Goal: Information Seeking & Learning: Learn about a topic

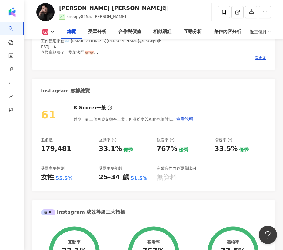
scroll to position [91, 0]
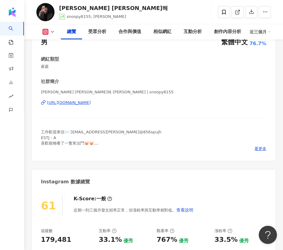
click at [61, 102] on div "https://www.instagram.com/snoopy8155/" at bounding box center [69, 102] width 44 height 5
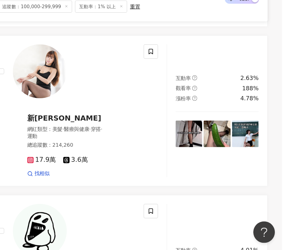
scroll to position [779, 0]
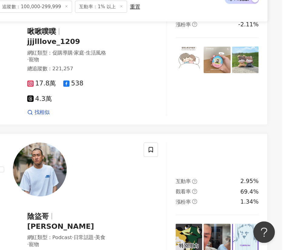
scroll to position [1276, 0]
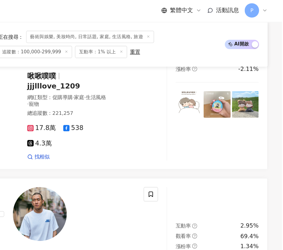
scroll to position [1239, 0]
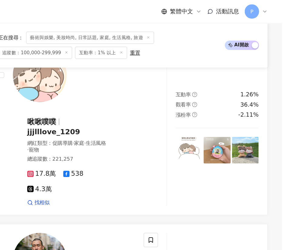
drag, startPoint x: 91, startPoint y: 98, endPoint x: 244, endPoint y: 164, distance: 166.5
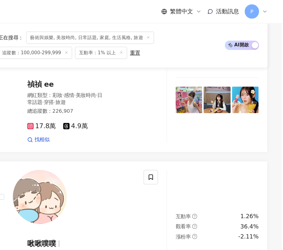
scroll to position [1282, 0]
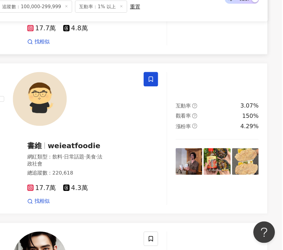
scroll to position [1256, 0]
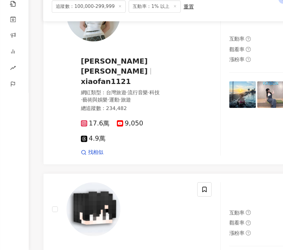
scroll to position [1291, 0]
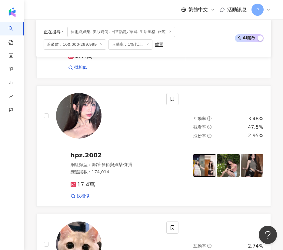
scroll to position [1256, 0]
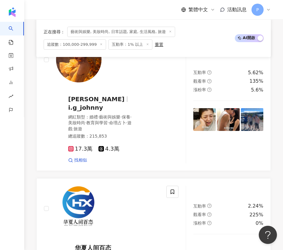
scroll to position [1321, 0]
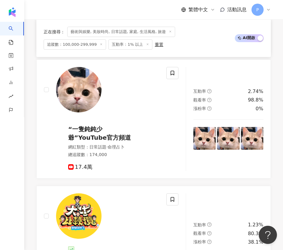
scroll to position [1256, 0]
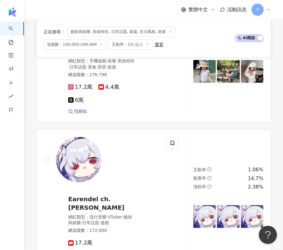
scroll to position [1257, 0]
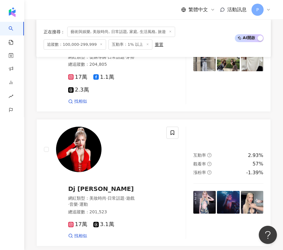
scroll to position [1251, 0]
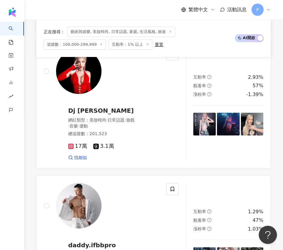
drag, startPoint x: 239, startPoint y: 172, endPoint x: 231, endPoint y: 166, distance: 9.5
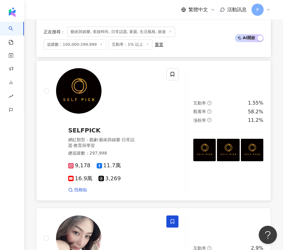
scroll to position [1269, 0]
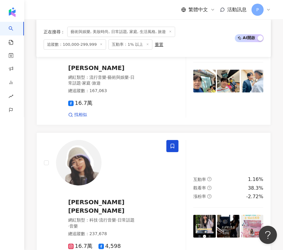
scroll to position [1363, 0]
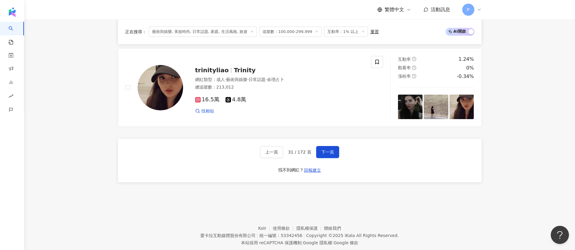
scroll to position [1162, 0]
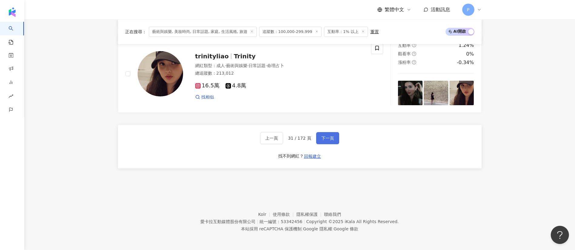
click at [283, 142] on button "下一頁" at bounding box center [327, 138] width 23 height 12
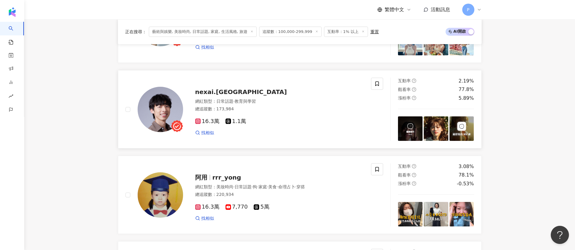
scroll to position [1000, 0]
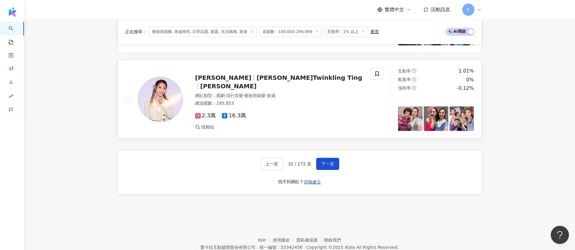
scroll to position [1136, 0]
click at [283, 161] on span "下一頁" at bounding box center [327, 163] width 13 height 5
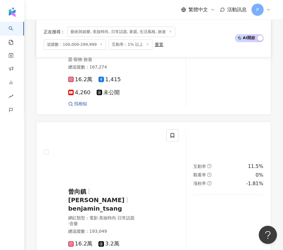
scroll to position [1326, 0]
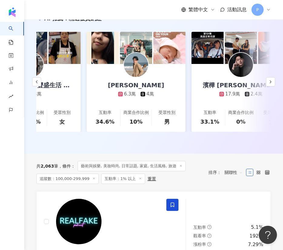
scroll to position [227, 0]
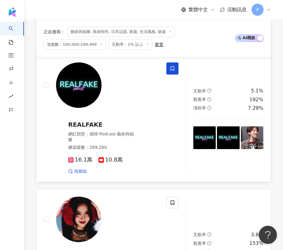
click at [102, 121] on span "REALFAKE" at bounding box center [85, 124] width 34 height 7
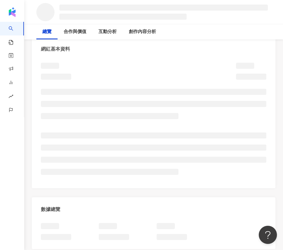
scroll to position [91, 0]
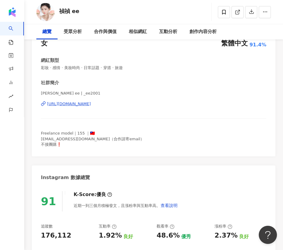
click at [91, 107] on div "https://www.instagram.com/_ee2001/" at bounding box center [69, 103] width 44 height 5
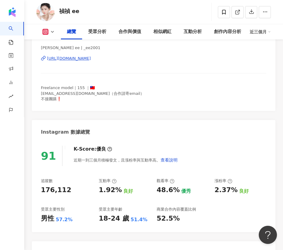
scroll to position [91, 0]
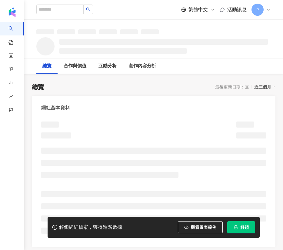
click at [238, 227] on button "解鎖" at bounding box center [241, 227] width 28 height 12
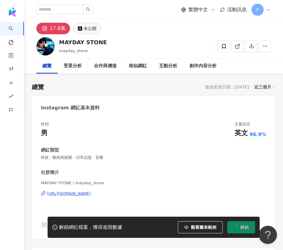
click at [57, 27] on div "17.8萬" at bounding box center [58, 28] width 16 height 8
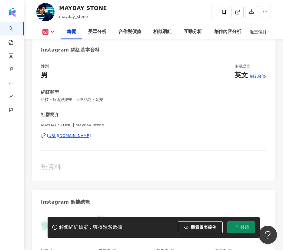
scroll to position [136, 0]
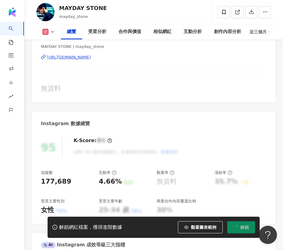
click at [85, 56] on div "https://www.instagram.com/mayday_stone/" at bounding box center [69, 57] width 44 height 5
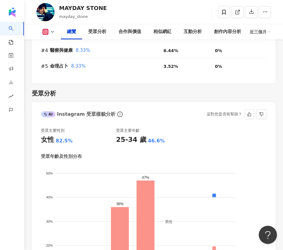
scroll to position [772, 0]
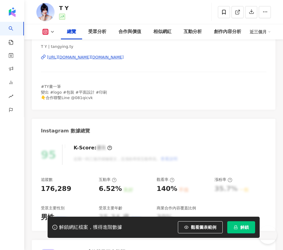
click at [67, 58] on div "[URL][DOMAIN_NAME][DOMAIN_NAME]" at bounding box center [85, 57] width 77 height 5
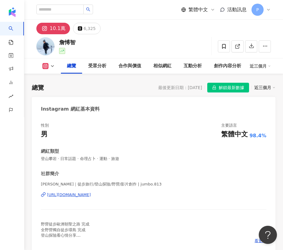
scroll to position [91, 0]
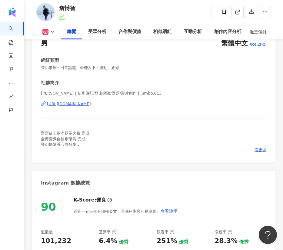
click at [91, 104] on div "[URL][DOMAIN_NAME]" at bounding box center [69, 103] width 44 height 5
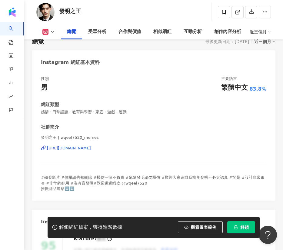
scroll to position [136, 0]
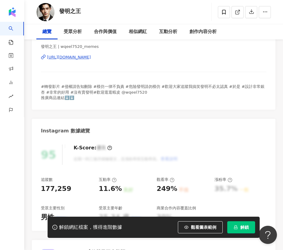
click at [91, 59] on div "[URL][DOMAIN_NAME]" at bounding box center [69, 57] width 44 height 5
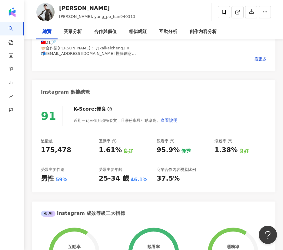
scroll to position [91, 0]
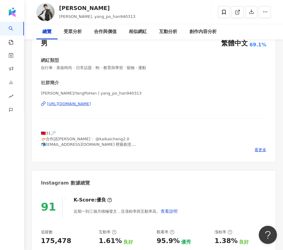
click at [68, 102] on div "https://www.instagram.com/yang_po_han940313/" at bounding box center [69, 103] width 44 height 5
drag, startPoint x: 58, startPoint y: 9, endPoint x: 78, endPoint y: 7, distance: 19.5
click at [78, 7] on div "楊博涵 Yang Po Han, yang_po_han940313 追蹤數 175,478 互動率 1.61% 觀看率 95.9%" at bounding box center [153, 12] width 259 height 24
copy div "楊博涵"
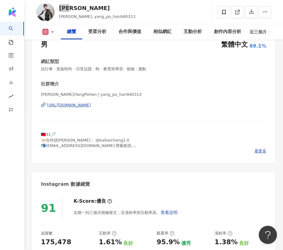
scroll to position [0, 0]
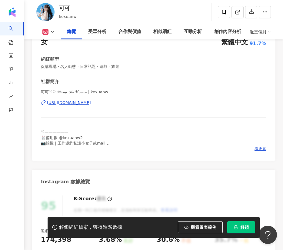
click at [91, 102] on div "https://www.instagram.com/kexuanw/" at bounding box center [69, 102] width 44 height 5
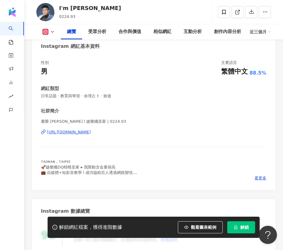
scroll to position [91, 0]
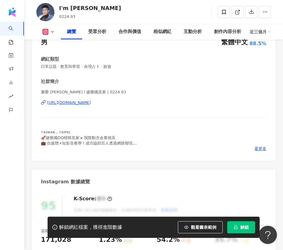
click at [91, 102] on div "[URL][DOMAIN_NAME]" at bounding box center [69, 102] width 44 height 5
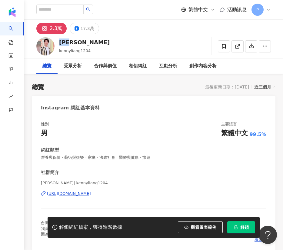
drag, startPoint x: 59, startPoint y: 43, endPoint x: 76, endPoint y: 41, distance: 17.1
click at [76, 41] on div "梁赫群" at bounding box center [84, 42] width 51 height 8
click at [144, 35] on div "梁赫群 kennyliang1204 追蹤數 23,060 互動率 27.9% 觀看率 4,823%" at bounding box center [153, 46] width 259 height 24
click at [87, 29] on div "17.3萬" at bounding box center [87, 28] width 14 height 8
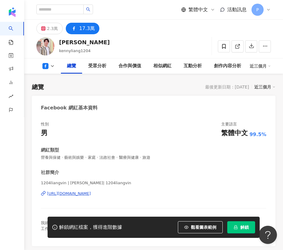
scroll to position [182, 0]
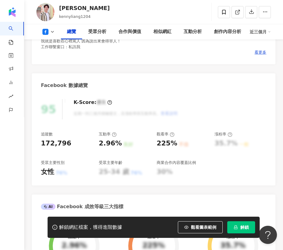
click at [237, 224] on button "解鎖" at bounding box center [241, 227] width 28 height 12
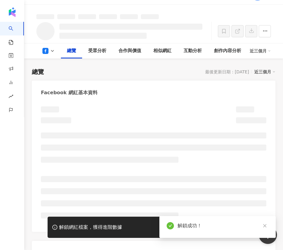
scroll to position [0, 0]
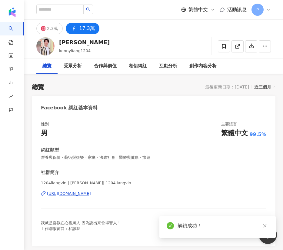
scroll to position [136, 0]
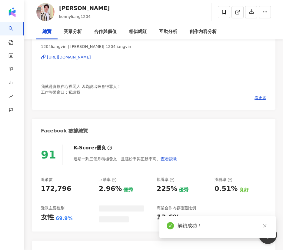
click at [91, 57] on div "https://www.facebook.com/131835506986714" at bounding box center [69, 57] width 44 height 5
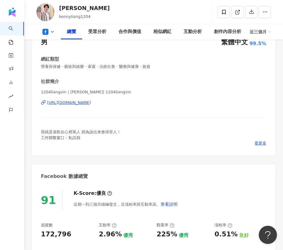
scroll to position [45, 0]
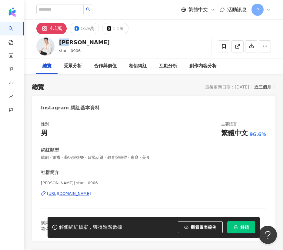
drag, startPoint x: 68, startPoint y: 41, endPoint x: 75, endPoint y: 40, distance: 7.3
click at [77, 41] on div "林佑星" at bounding box center [84, 42] width 51 height 8
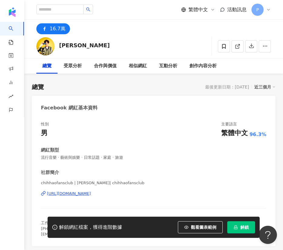
click at [91, 193] on div "https://www.facebook.com/143676952500669" at bounding box center [69, 193] width 44 height 5
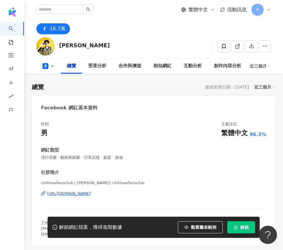
scroll to position [182, 0]
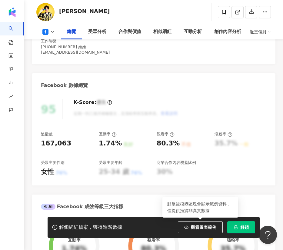
click at [234, 228] on icon "lock" at bounding box center [236, 227] width 4 height 4
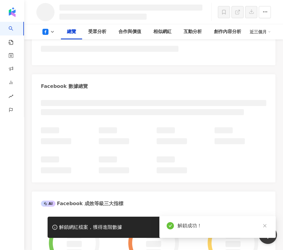
scroll to position [204, 0]
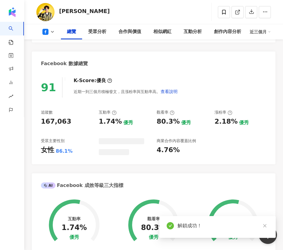
scroll to position [182, 0]
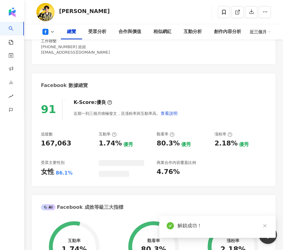
click at [267, 225] on icon "close" at bounding box center [265, 226] width 4 height 4
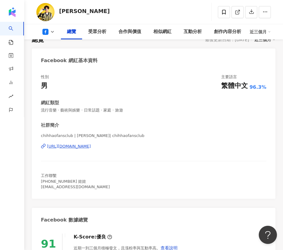
scroll to position [0, 0]
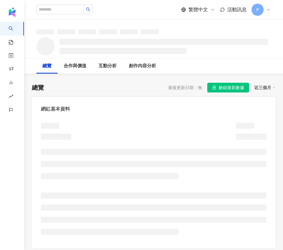
drag, startPoint x: 204, startPoint y: 55, endPoint x: 77, endPoint y: 122, distance: 144.1
click at [205, 55] on div "追蹤數 互動率 觀看率" at bounding box center [153, 46] width 259 height 24
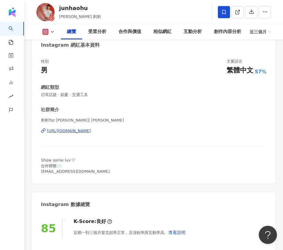
scroll to position [45, 0]
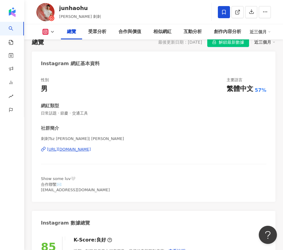
click at [107, 145] on div "刺刺Tsz [PERSON_NAME]| [PERSON_NAME] [URL][DOMAIN_NAME]" at bounding box center [153, 153] width 225 height 35
click at [91, 147] on div "[URL][DOMAIN_NAME]" at bounding box center [69, 149] width 44 height 5
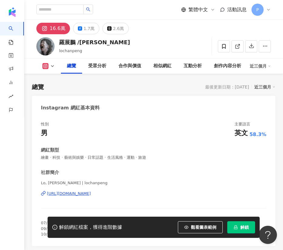
click at [91, 191] on div "[URL][DOMAIN_NAME]" at bounding box center [69, 193] width 44 height 5
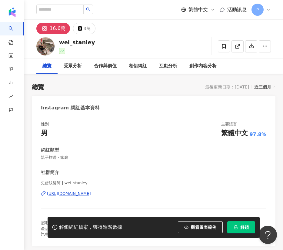
click at [86, 191] on div "https://www.instagram.com/wei_stanley/" at bounding box center [69, 193] width 44 height 5
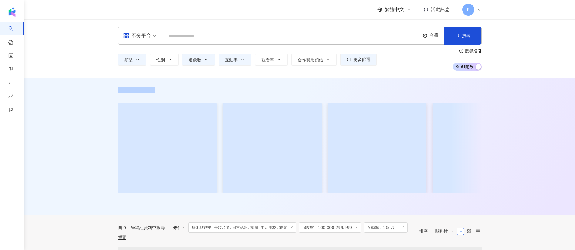
type input "*"
click at [189, 38] on input "*" at bounding box center [291, 37] width 253 height 12
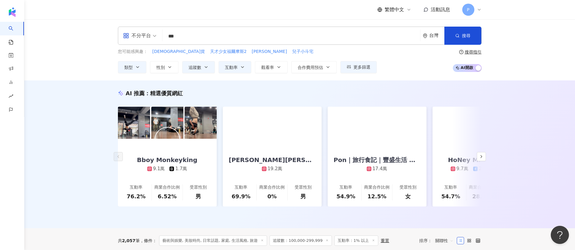
type input "***"
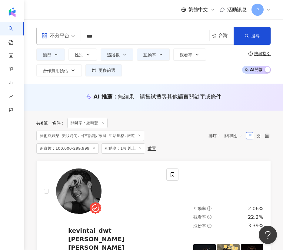
click at [278, 54] on div "不分平台 *** 台灣 搜尋 d552f3cd-1669-4ba9-a0cc-7ccc75f5b668 羅時豐 843 追蹤者 不務正YA.侄子出租中 tik…" at bounding box center [153, 52] width 259 height 50
click at [124, 32] on input "***" at bounding box center [145, 37] width 124 height 12
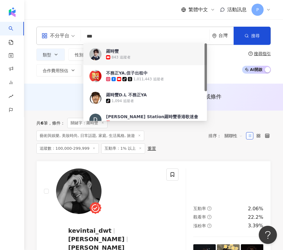
click at [128, 54] on div "843 追蹤者" at bounding box center [206, 57] width 201 height 6
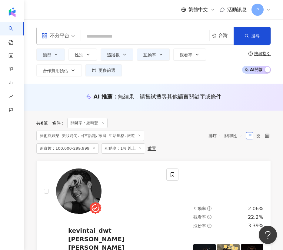
click at [118, 43] on div "不分平台 台灣 搜尋 d552f3cd-1669-4ba9-a0cc-7ccc75f5b668 羅時豐 843 追蹤者 不務正YA.侄子出租中 tiktok-…" at bounding box center [153, 36] width 234 height 18
click at [121, 35] on input "search" at bounding box center [145, 37] width 124 height 12
click at [124, 35] on input "search" at bounding box center [145, 37] width 124 height 12
drag, startPoint x: 111, startPoint y: 37, endPoint x: 73, endPoint y: 37, distance: 37.6
click at [73, 37] on div "不分平台 羅時豐 *** 台灣 搜尋 d552f3cd-1669-4ba9-a0cc-7ccc75f5b668 羅時豐 843 追蹤者 不務正YA.侄子出租中…" at bounding box center [153, 36] width 234 height 18
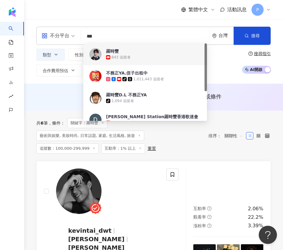
paste input "**"
type input "*****"
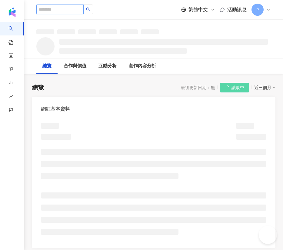
click at [72, 8] on input "search" at bounding box center [59, 10] width 47 height 10
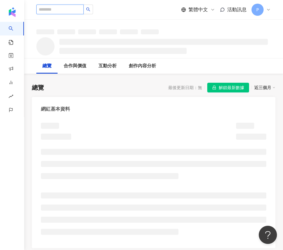
paste input "*****"
type input "*****"
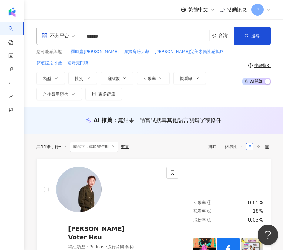
click at [267, 232] on button "Open Beacon popover" at bounding box center [266, 233] width 18 height 18
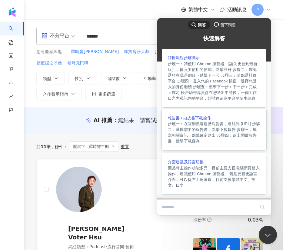
scroll to position [152, 0]
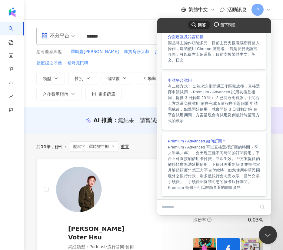
click at [207, 207] on input "Search Doc articles" at bounding box center [208, 207] width 93 height 13
type input "*****"
click button "search" at bounding box center [262, 207] width 10 height 10
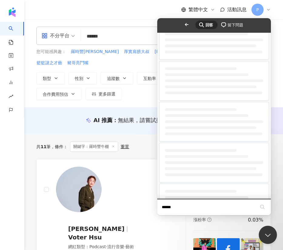
scroll to position [0, 0]
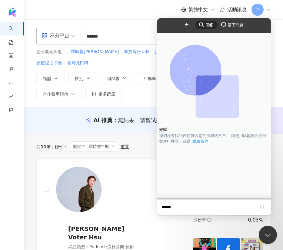
click at [209, 144] on link "聯絡我們" at bounding box center [200, 141] width 17 height 6
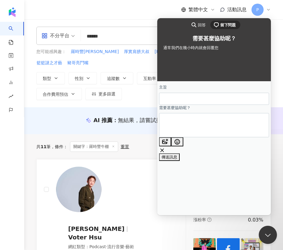
click at [213, 101] on input "主旨" at bounding box center [214, 98] width 100 height 11
type input "*"
type input "******"
click at [196, 133] on textarea "需要甚麼協助呢？" at bounding box center [187, 125] width 46 height 23
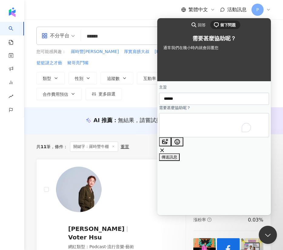
paste textarea "*****"
click at [210, 128] on textarea "*****" at bounding box center [187, 127] width 46 height 23
paste textarea "**********"
type textarea "**********"
click at [177, 167] on span "傳送訊息" at bounding box center [169, 169] width 16 height 5
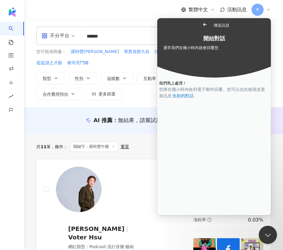
click at [197, 25] on link "Go back" at bounding box center [204, 24] width 15 height 8
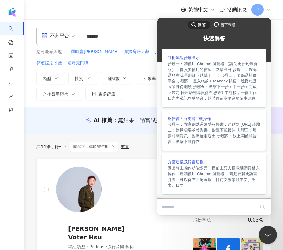
click at [149, 18] on div "繁體中文 活動訊息 P" at bounding box center [153, 9] width 234 height 19
click at [276, 8] on div "繁體中文 活動訊息 P" at bounding box center [153, 9] width 259 height 19
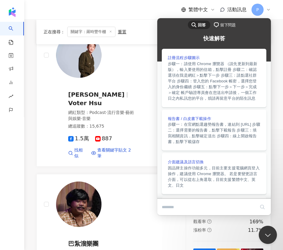
scroll to position [136, 0]
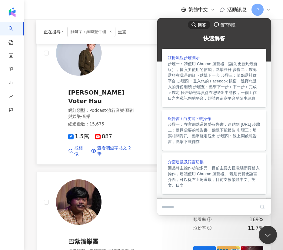
click at [103, 87] on link "徐哲緯 Voter Hsu 網紅類型 ： Podcast · 流行音樂 · 藝術與娛樂 · 音樂 總追蹤數 ： 15,675 1.5萬 887 找相似 查看關…" at bounding box center [153, 93] width 234 height 141
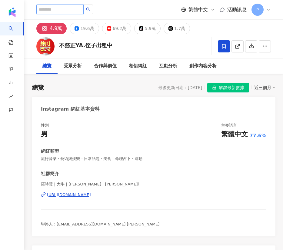
click at [70, 8] on input "search" at bounding box center [59, 10] width 47 height 10
paste input "*****"
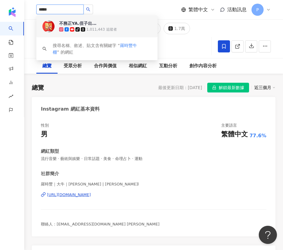
type input "*****"
click at [123, 11] on div "***** 不務正YA.侄子出租中 tiktok-icon 1,011,443 追蹤者 搜尋名稱、敘述、貼文含有關鍵字 “ 羅時豐牛棚 ” 的網紅 繁體中文 …" at bounding box center [153, 9] width 234 height 19
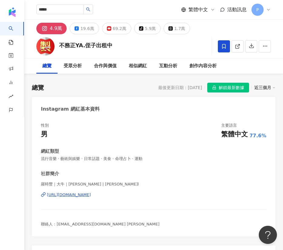
click at [117, 7] on div "***** 不務正YA.侄子出租中 tiktok-icon 1,011,443 追蹤者 搜尋名稱、敘述、貼文含有關鍵字 “ 羅時豐牛棚 ” 的網紅 繁體中文 …" at bounding box center [153, 9] width 234 height 19
click at [84, 8] on input "*****" at bounding box center [59, 10] width 47 height 10
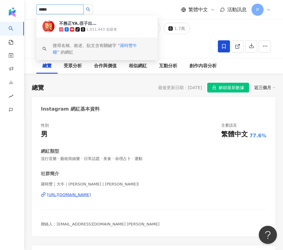
click at [130, 45] on span "羅時豐牛棚" at bounding box center [95, 49] width 84 height 12
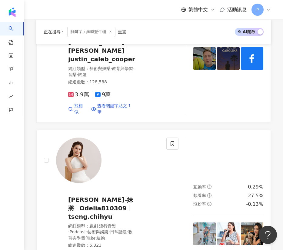
scroll to position [1000, 0]
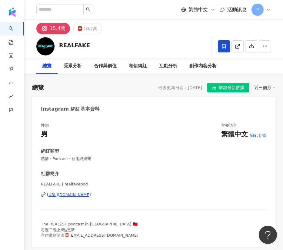
click at [90, 44] on div "REALFAKE 追蹤數 153,925 互動率 4.33% 觀看率 138%" at bounding box center [153, 46] width 259 height 24
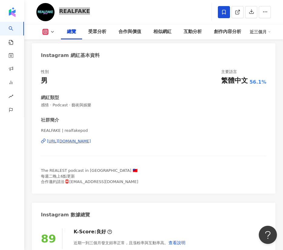
scroll to position [91, 0]
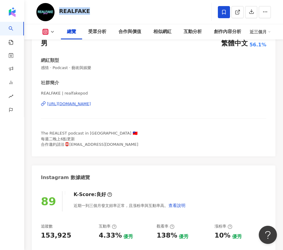
click at [91, 101] on div "[URL][DOMAIN_NAME]" at bounding box center [69, 103] width 44 height 5
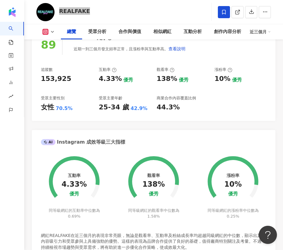
scroll to position [273, 0]
